Goal: Navigation & Orientation: Find specific page/section

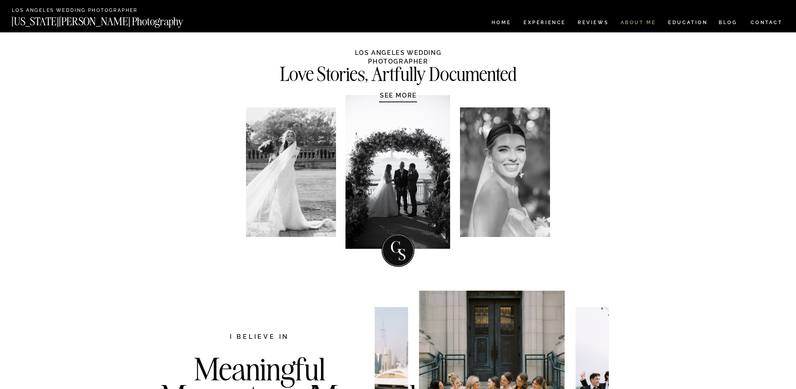
click at [637, 23] on nav "ABOUT ME" at bounding box center [638, 23] width 36 height 7
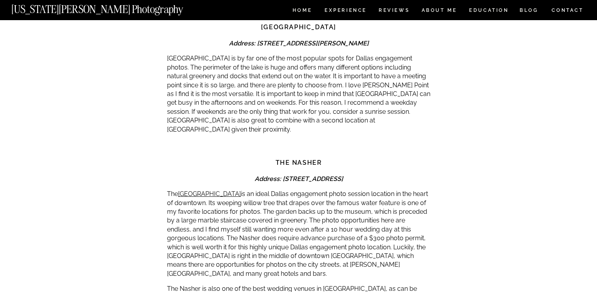
scroll to position [830, 0]
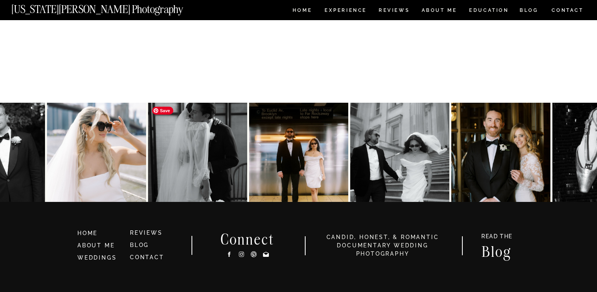
scroll to position [332, 0]
